Goal: Obtain resource: Obtain resource

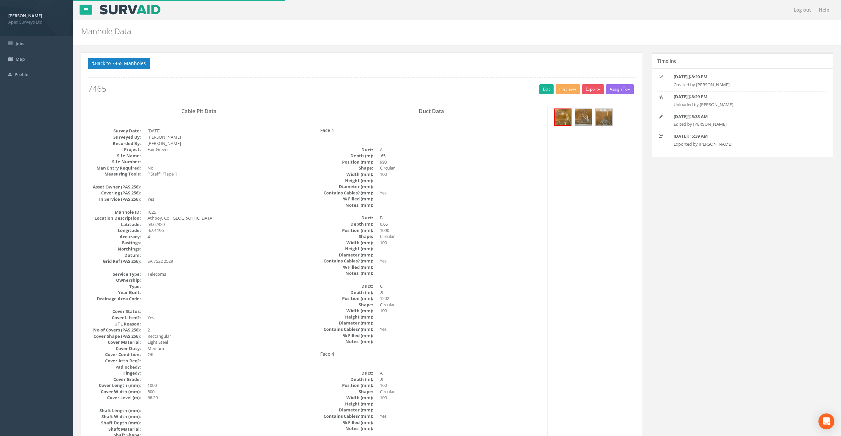
select select "100"
click at [108, 63] on button "Back to 7465 Manholes" at bounding box center [119, 63] width 62 height 11
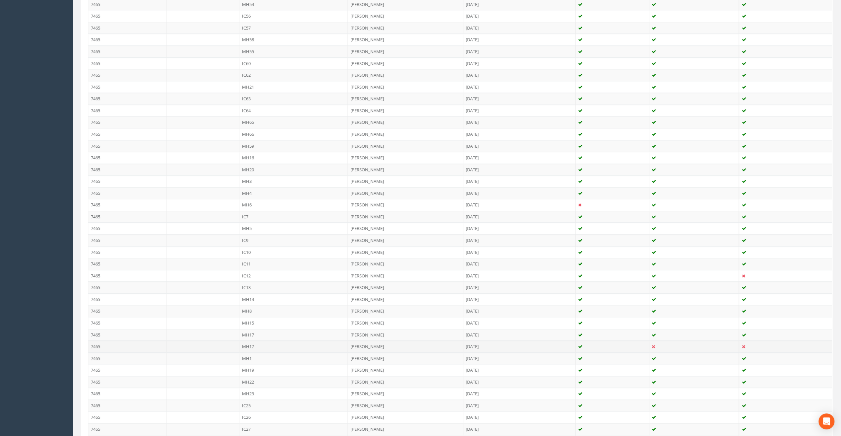
scroll to position [431, 0]
click at [256, 277] on td "MH14" at bounding box center [293, 281] width 108 height 12
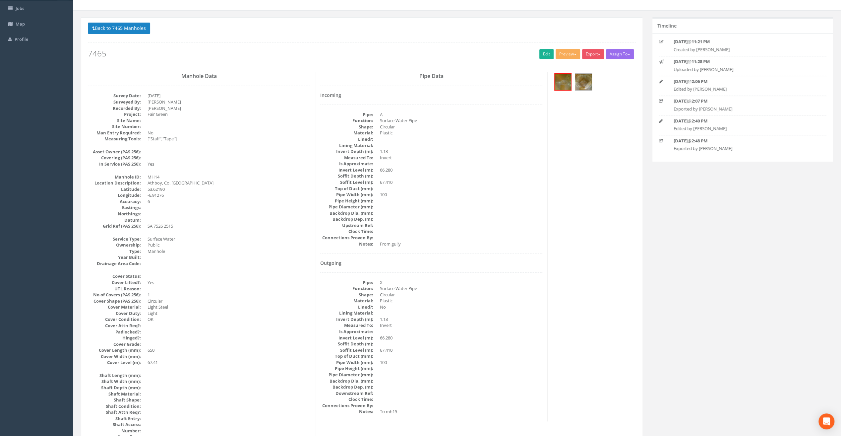
scroll to position [33, 0]
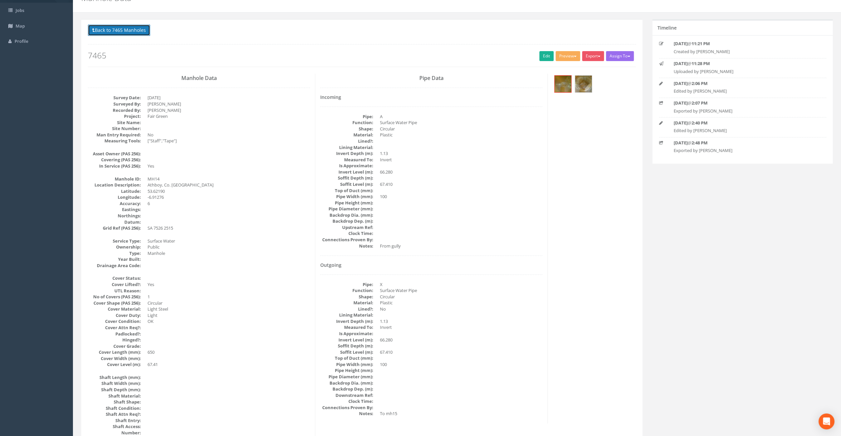
click at [121, 29] on button "Back to 7465 Manholes" at bounding box center [119, 30] width 62 height 11
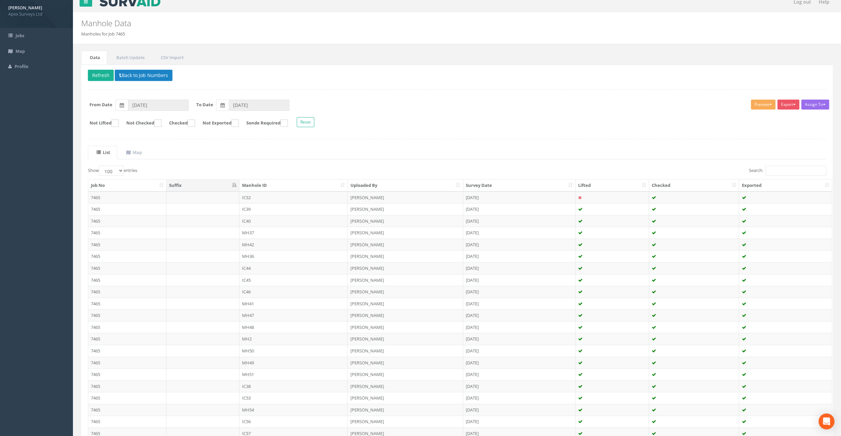
scroll to position [0, 0]
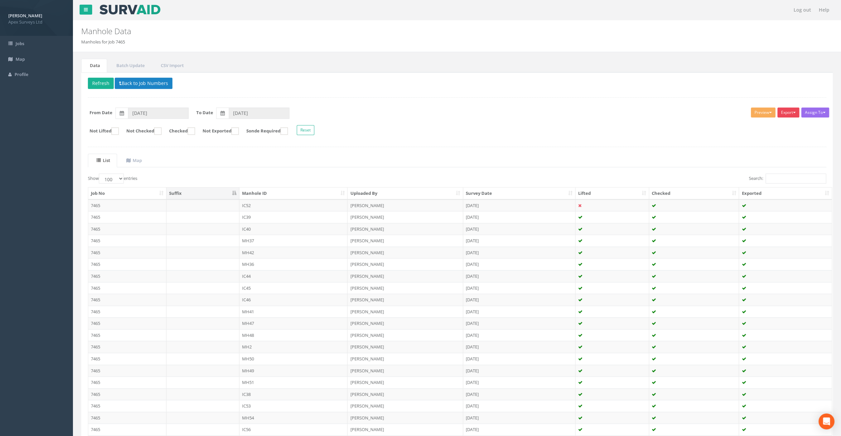
click at [792, 115] on button "Export" at bounding box center [789, 112] width 22 height 10
click at [787, 165] on link "SurvAid Manhole" at bounding box center [772, 166] width 56 height 10
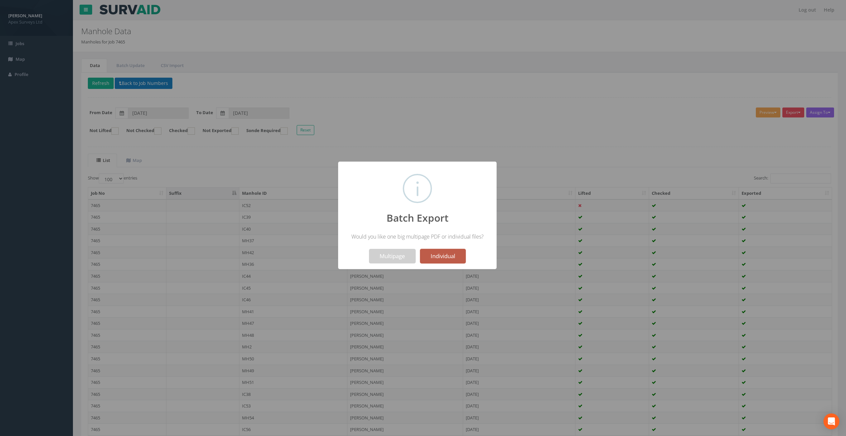
click at [445, 258] on button "Individual" at bounding box center [443, 256] width 46 height 15
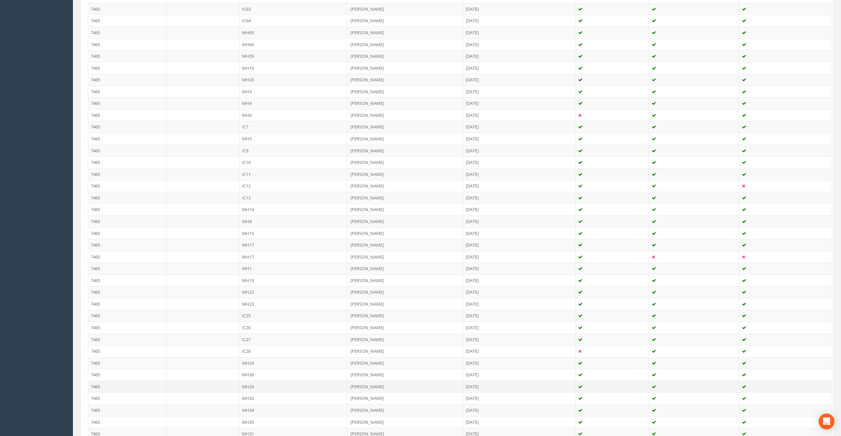
scroll to position [531, 0]
drag, startPoint x: 245, startPoint y: 277, endPoint x: 249, endPoint y: 279, distance: 4.6
click at [246, 279] on td "MH22" at bounding box center [293, 285] width 108 height 12
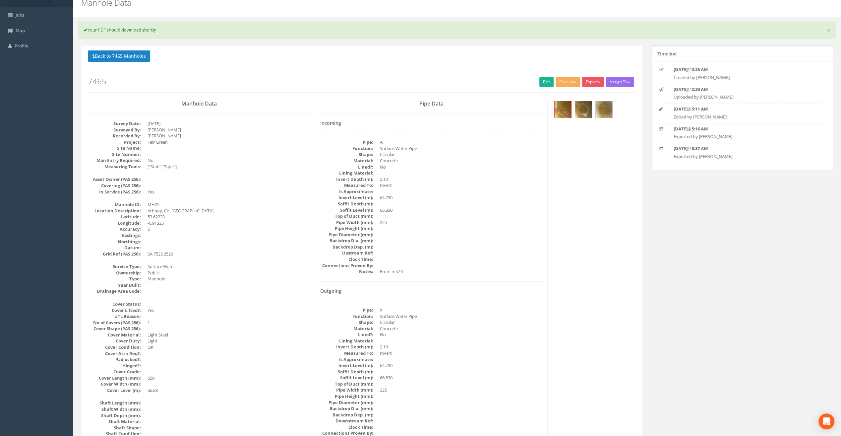
scroll to position [0, 0]
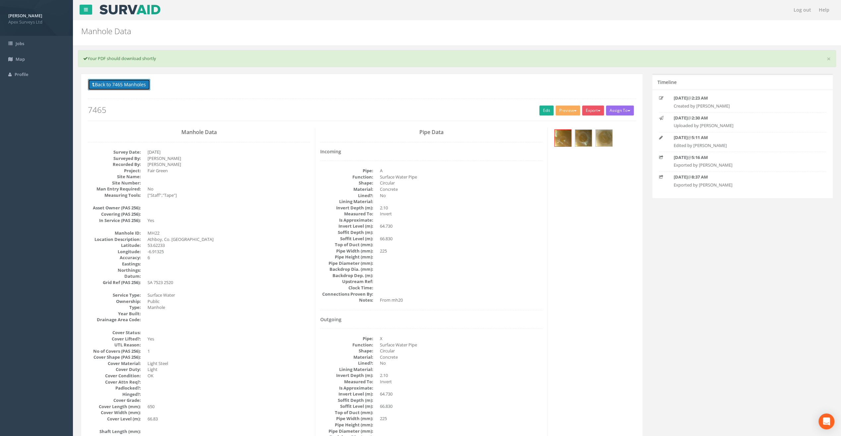
click at [135, 84] on button "Back to 7465 Manholes" at bounding box center [119, 84] width 62 height 11
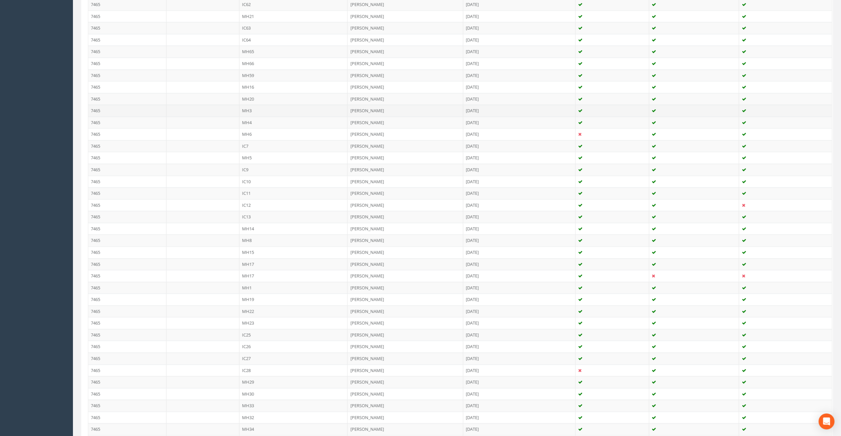
scroll to position [550, 0]
click at [248, 168] on td "MH8" at bounding box center [293, 174] width 108 height 12
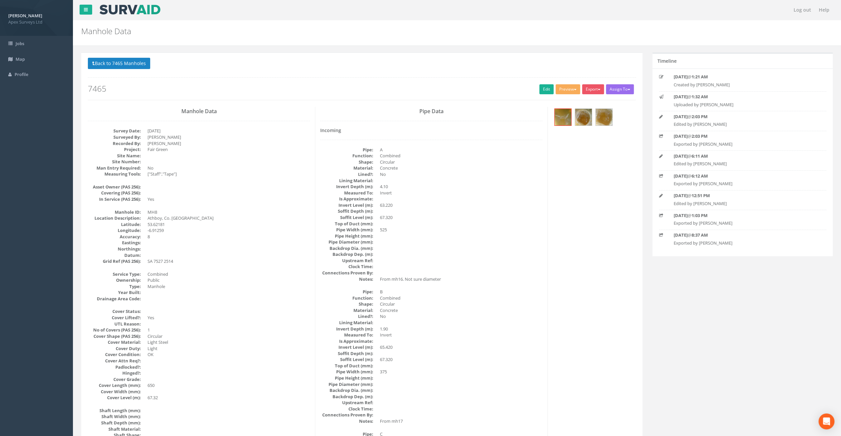
scroll to position [33, 0]
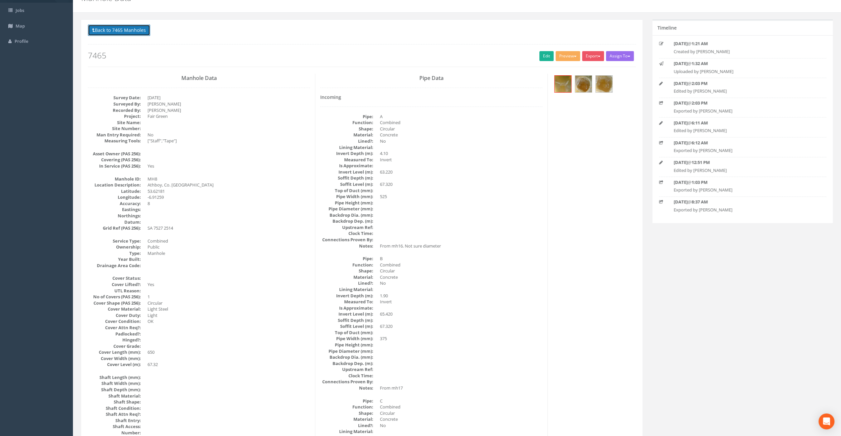
click at [121, 30] on button "Back to 7465 Manholes" at bounding box center [119, 30] width 62 height 11
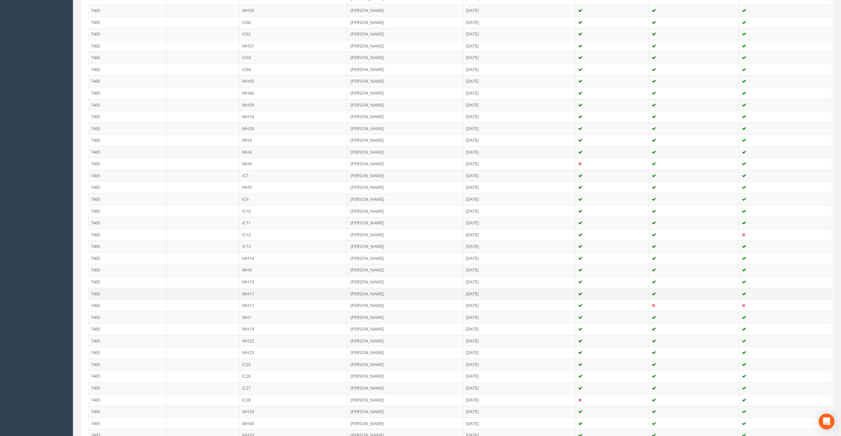
scroll to position [464, 0]
click at [255, 395] on td "MH29" at bounding box center [293, 401] width 108 height 12
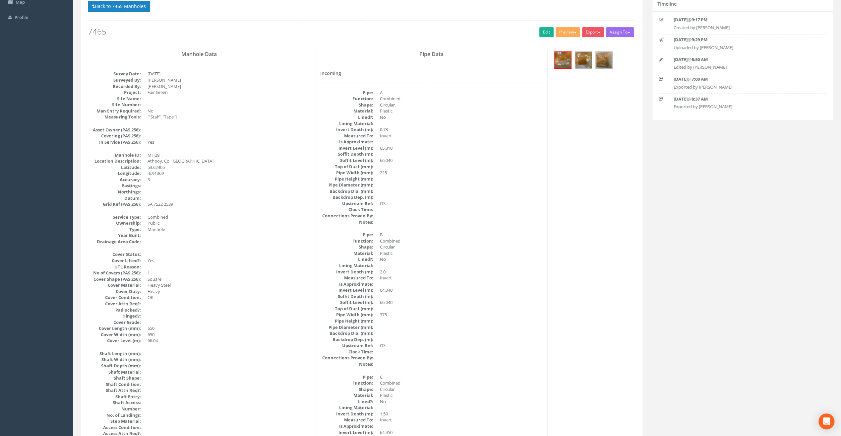
scroll to position [33, 0]
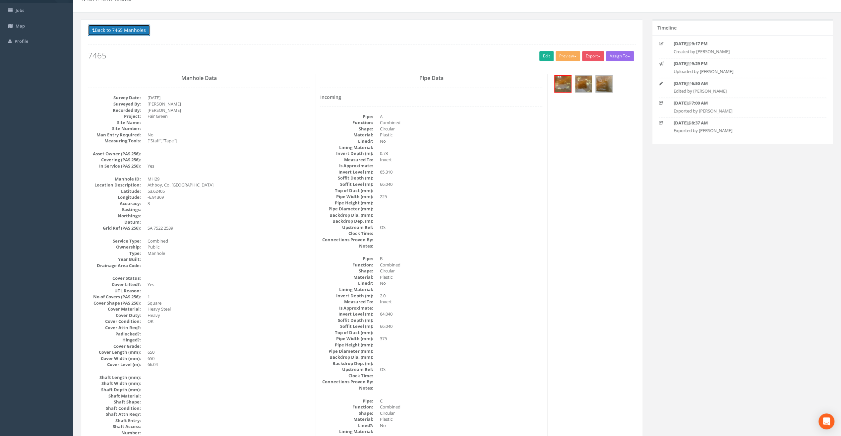
click at [127, 30] on button "Back to 7465 Manholes" at bounding box center [119, 30] width 62 height 11
